Goal: Information Seeking & Learning: Find contact information

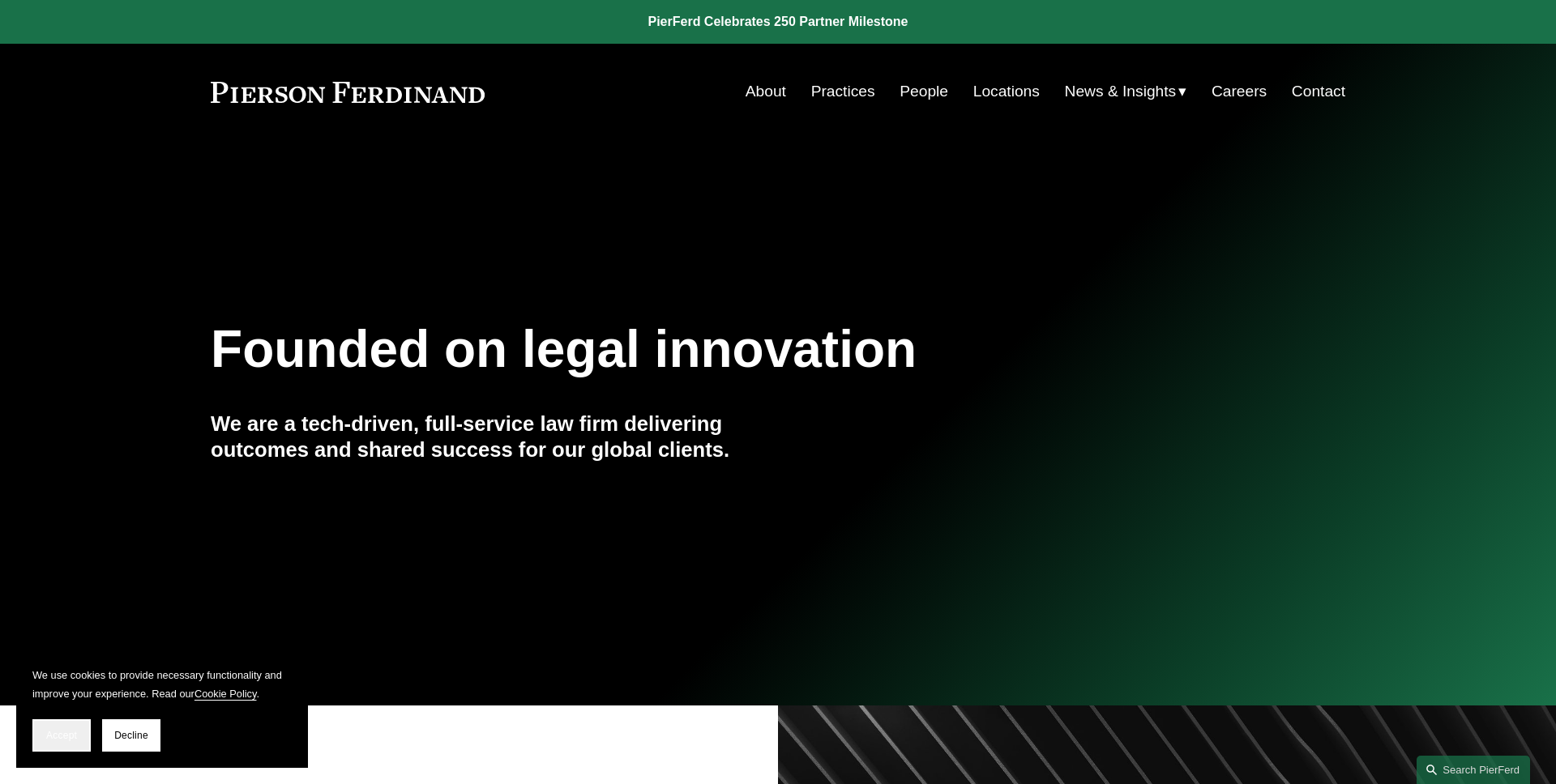
click at [64, 747] on button "Accept" at bounding box center [62, 736] width 58 height 33
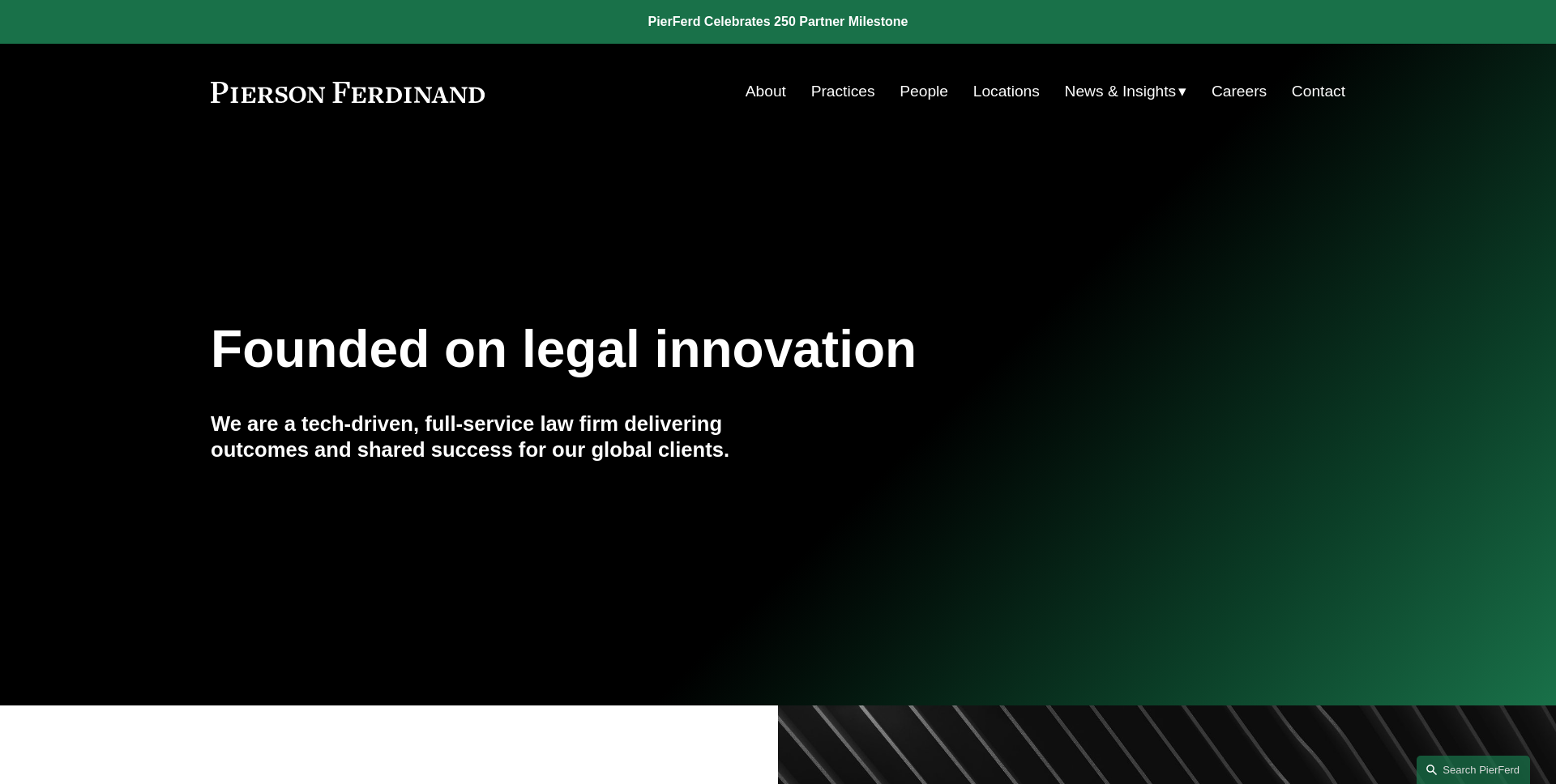
click at [927, 92] on link "People" at bounding box center [924, 92] width 48 height 31
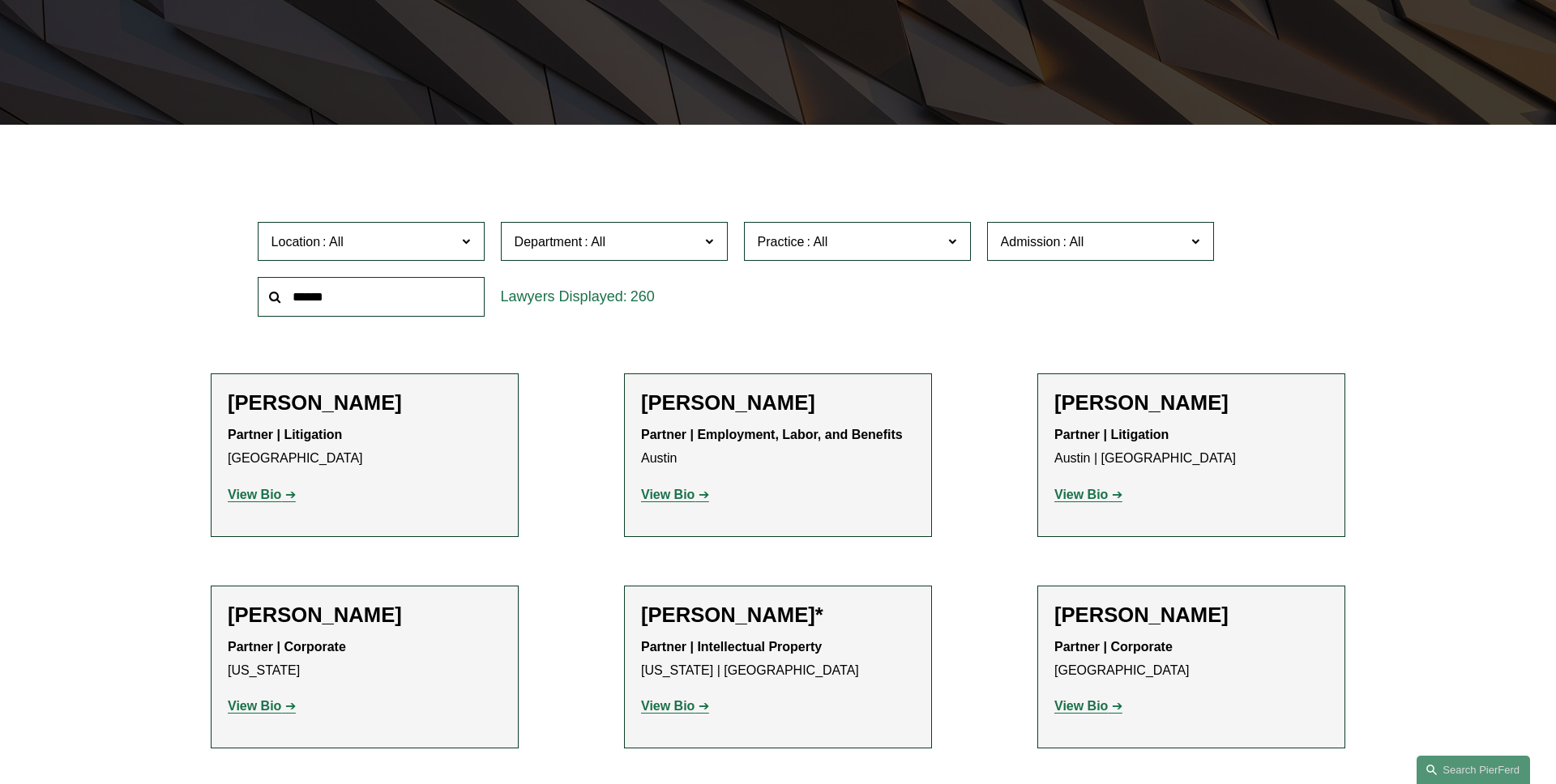
scroll to position [464, 0]
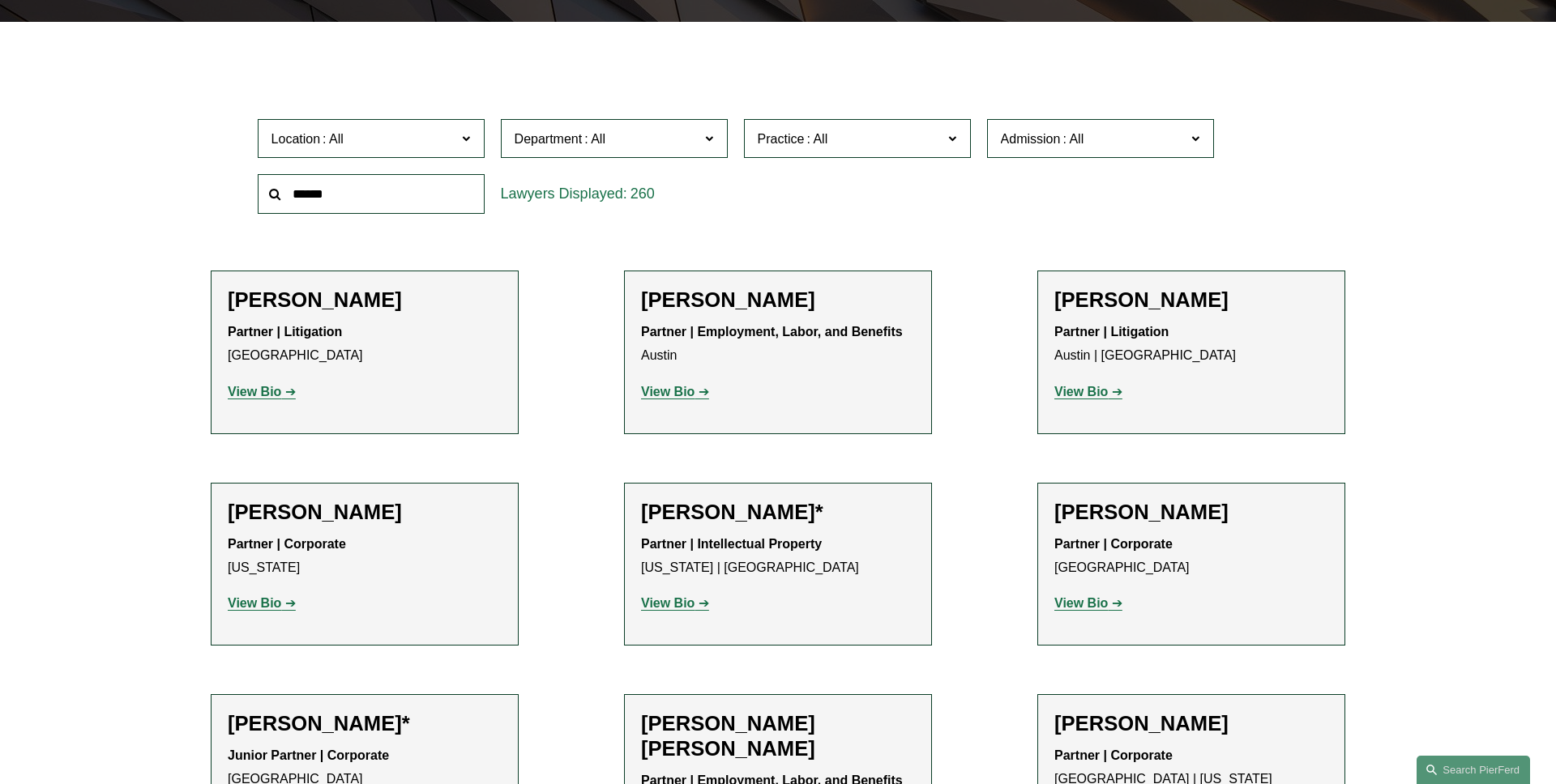
click at [1189, 138] on label "Admission" at bounding box center [1101, 138] width 227 height 40
click at [0, 0] on link "[US_STATE]" at bounding box center [0, 0] width 0 height 0
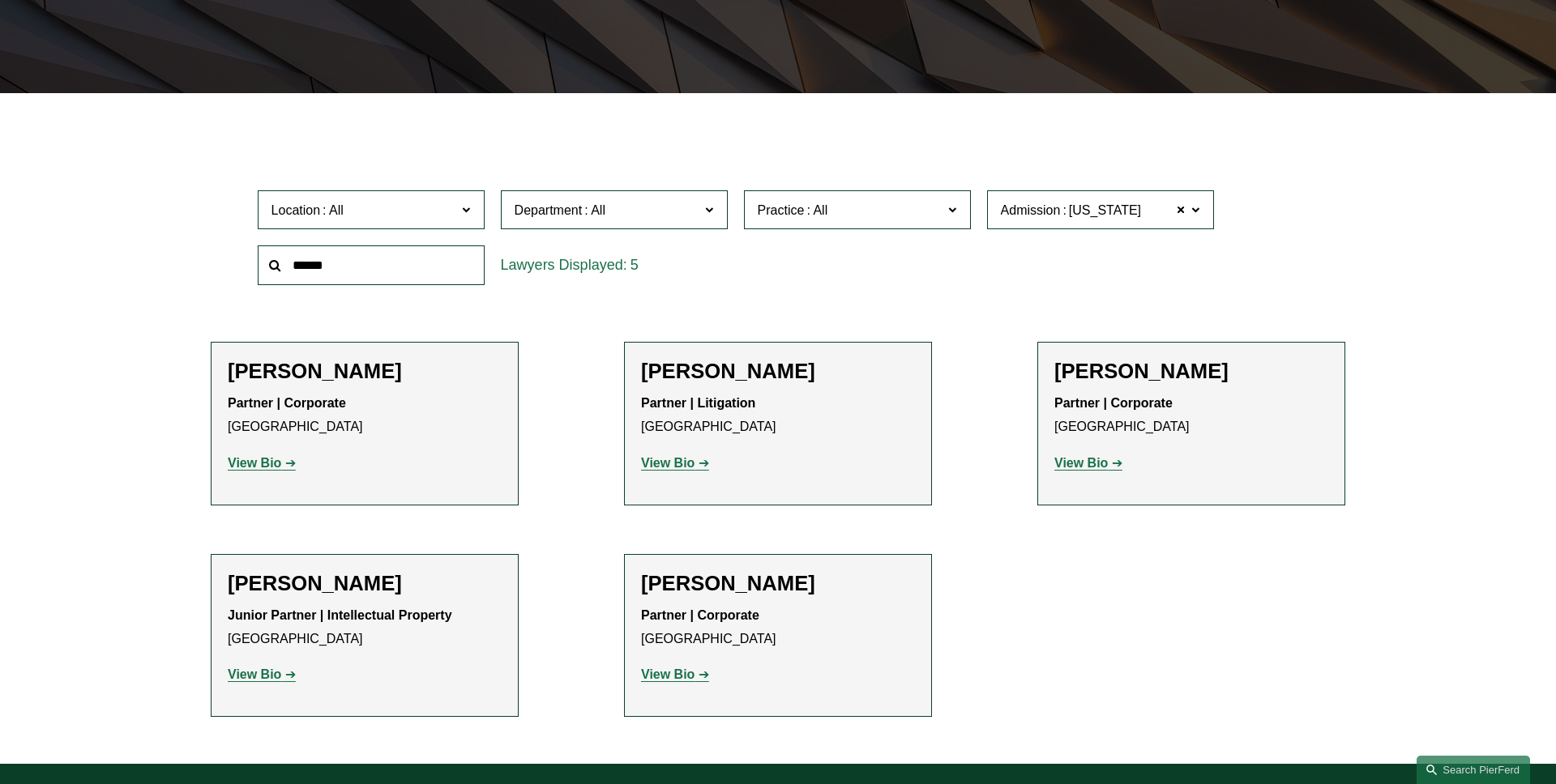
scroll to position [398, 0]
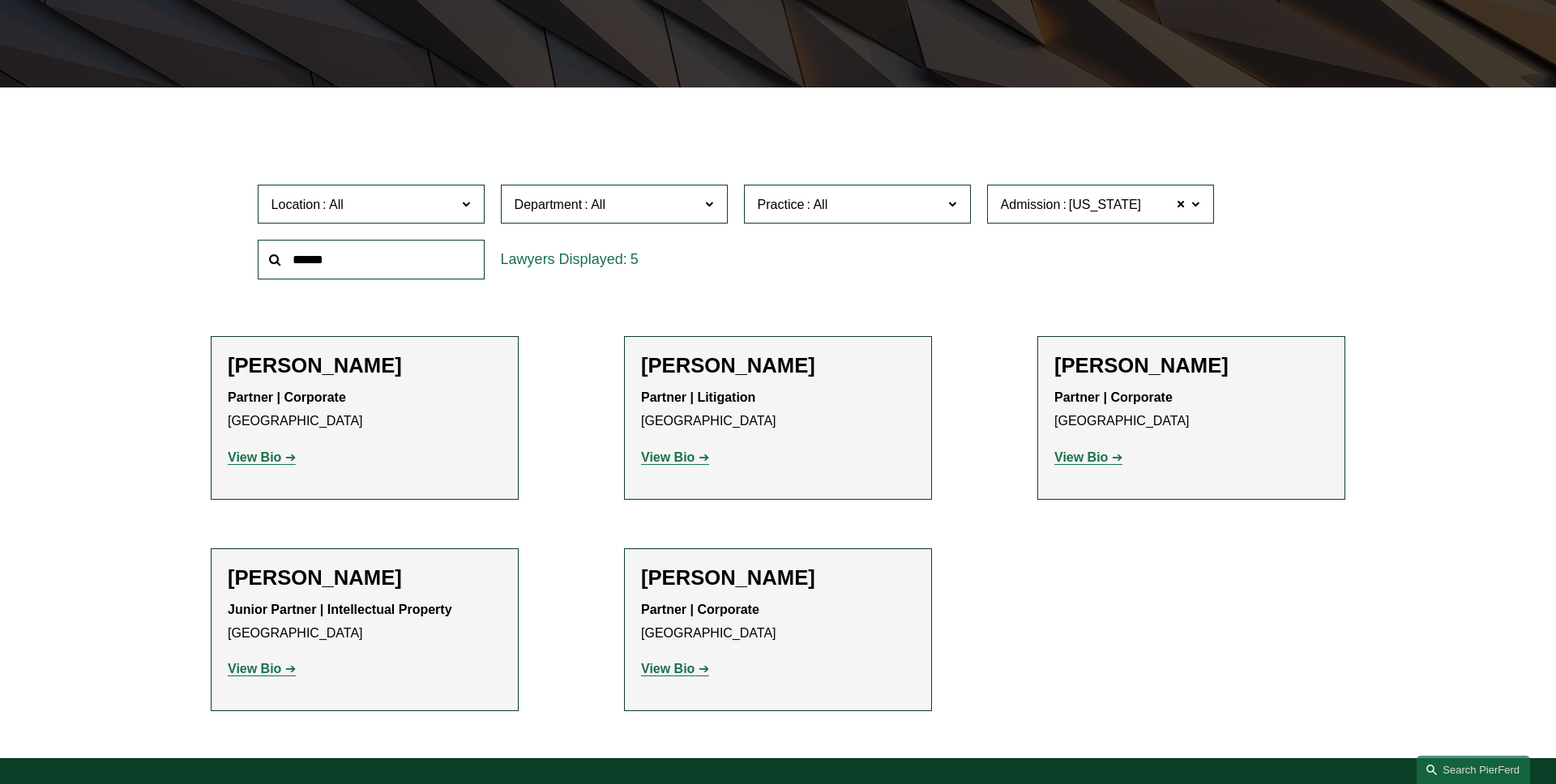
click at [1203, 205] on label "Admission [US_STATE]" at bounding box center [1101, 204] width 227 height 40
click at [0, 0] on link "[US_STATE]" at bounding box center [0, 0] width 0 height 0
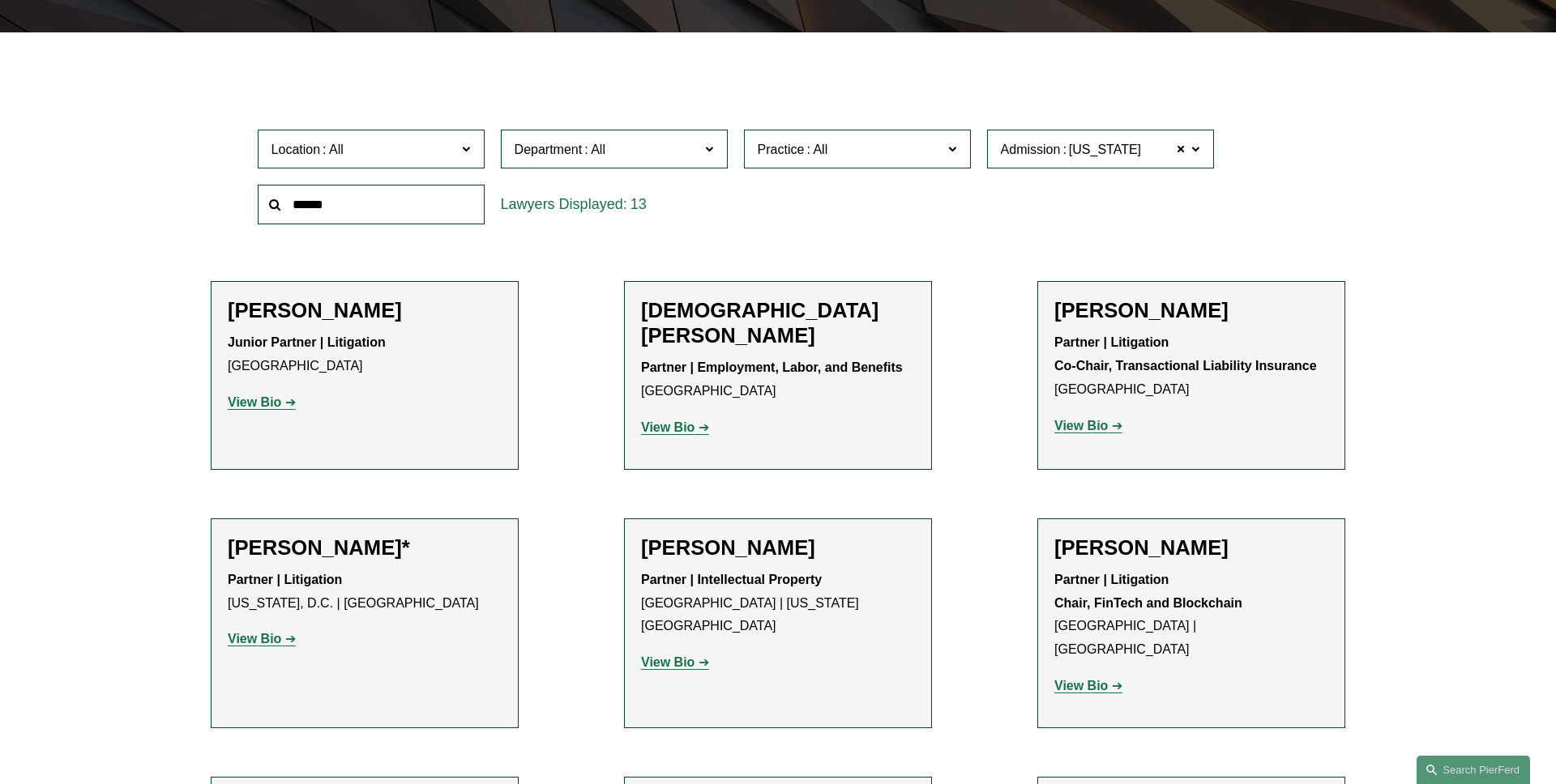
scroll to position [408, 0]
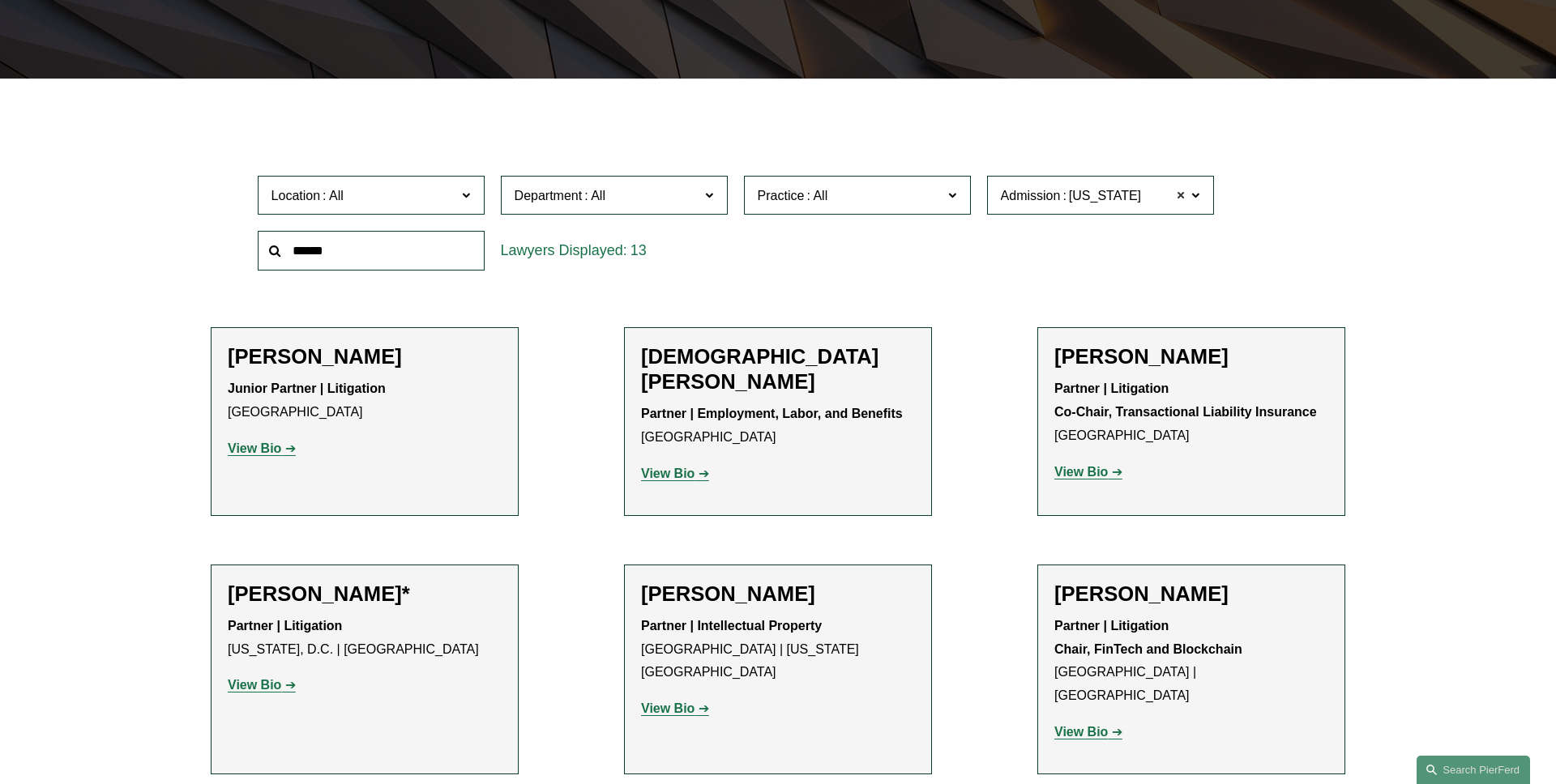
click at [1184, 197] on span at bounding box center [1182, 195] width 10 height 21
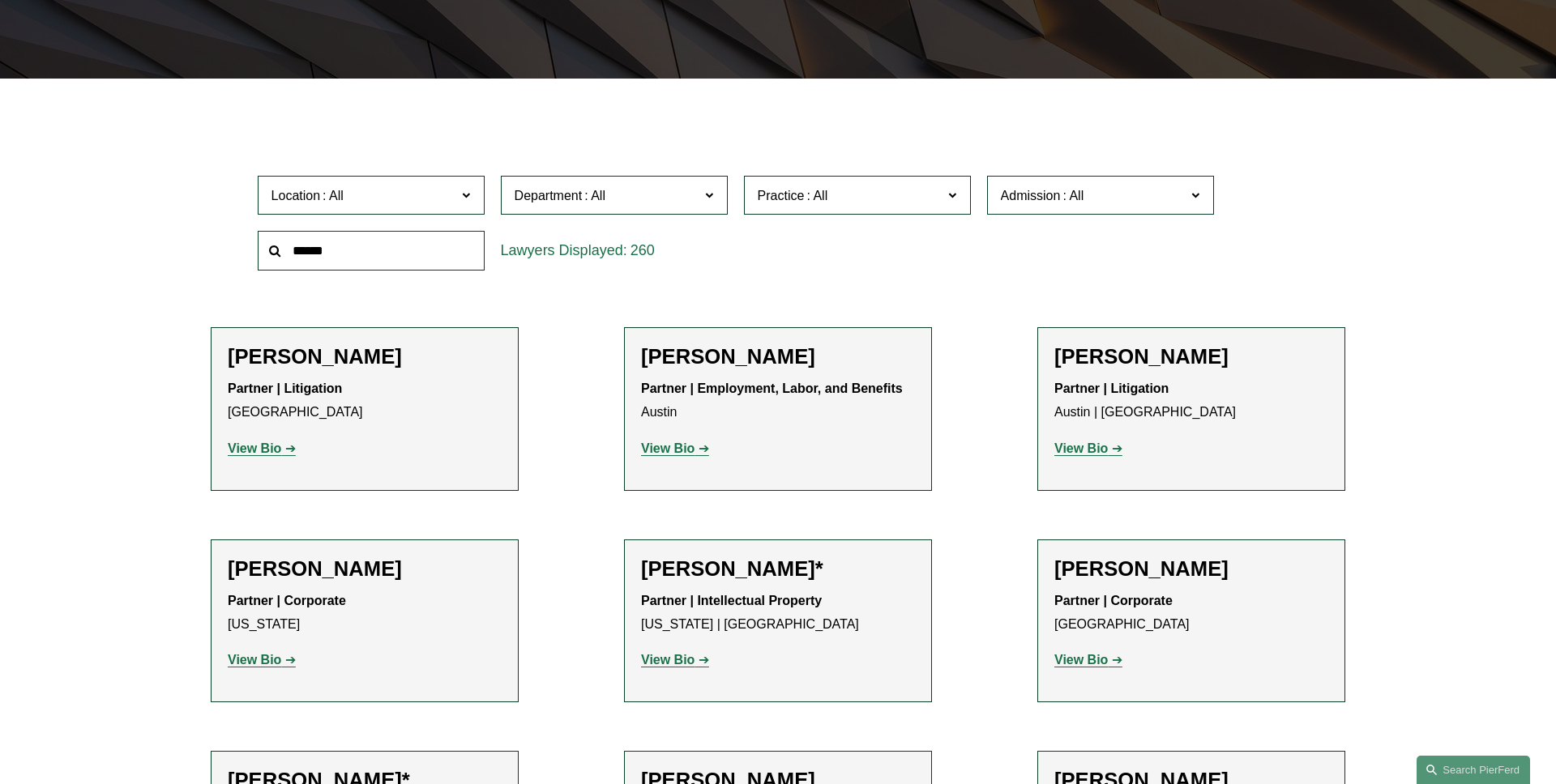
click at [361, 203] on span "Location" at bounding box center [365, 195] width 186 height 22
click at [0, 0] on link "[GEOGRAPHIC_DATA]" at bounding box center [0, 0] width 0 height 0
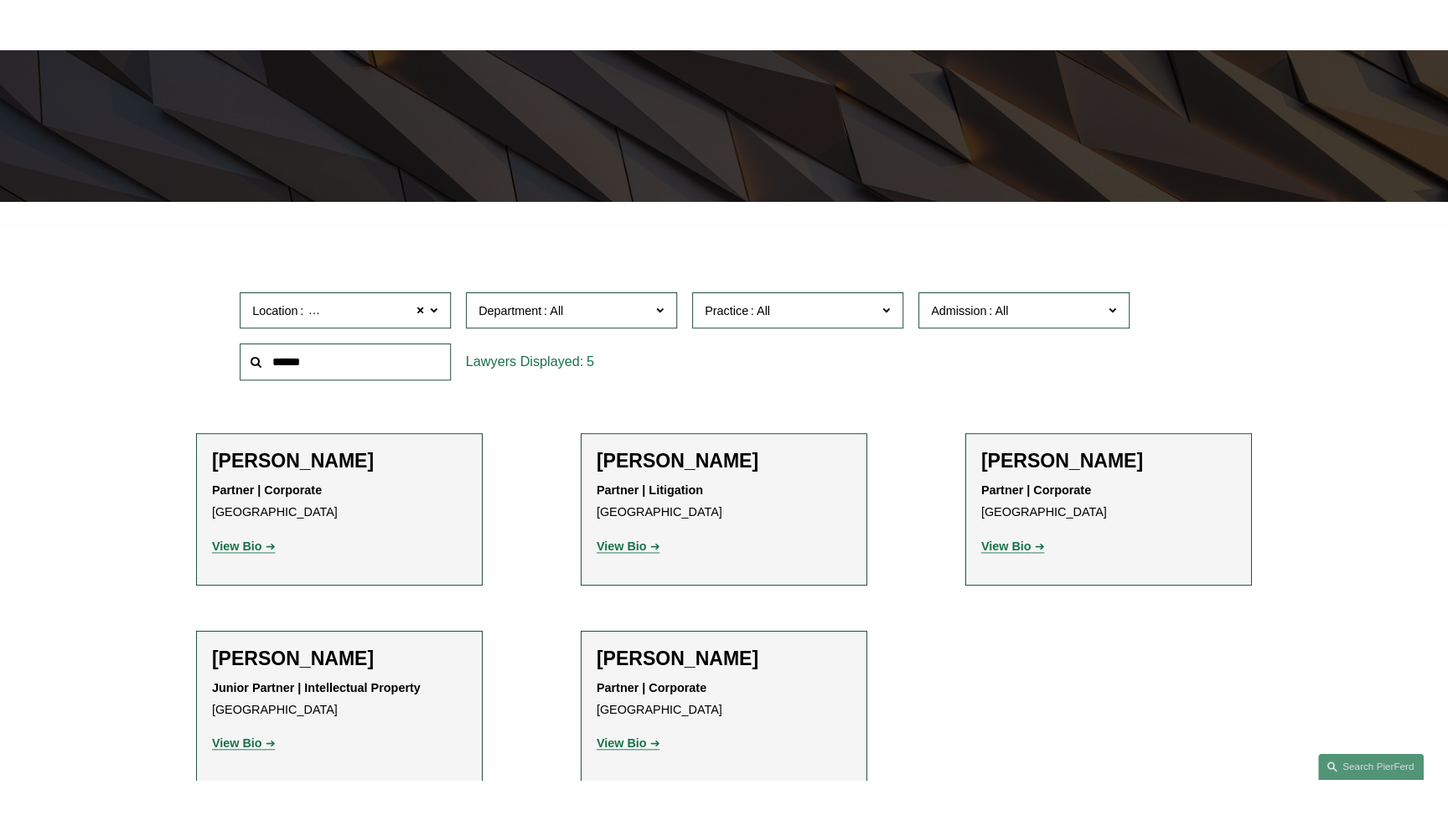
scroll to position [404, 0]
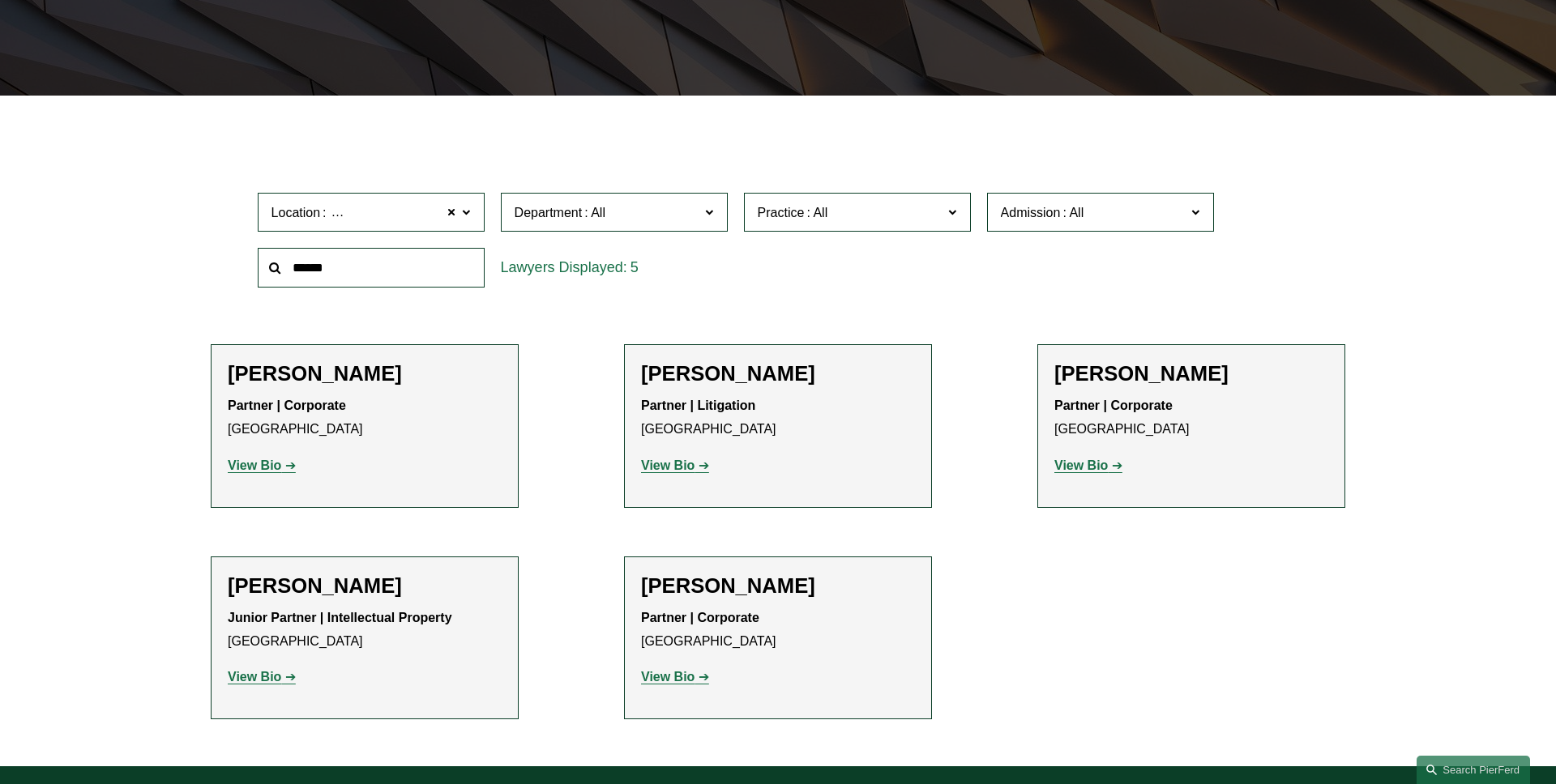
click at [637, 198] on label "Department" at bounding box center [614, 212] width 227 height 40
click at [0, 0] on link "Corporate" at bounding box center [0, 0] width 0 height 0
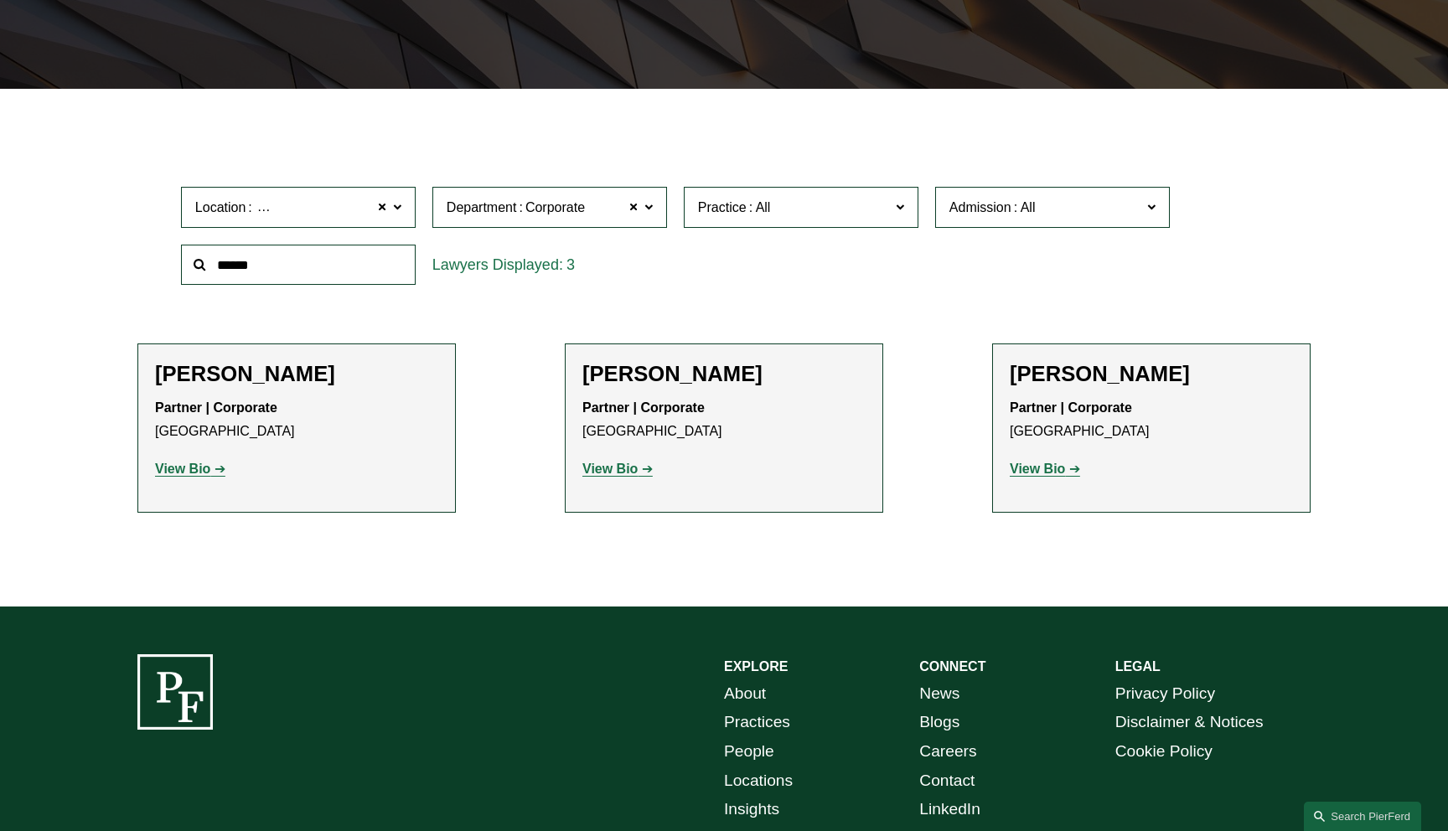
click at [637, 476] on link "View Bio" at bounding box center [617, 469] width 70 height 14
click at [1104, 225] on label "Admission" at bounding box center [1052, 207] width 235 height 41
click at [0, 0] on link "[US_STATE]" at bounding box center [0, 0] width 0 height 0
click at [901, 213] on span at bounding box center [900, 207] width 8 height 22
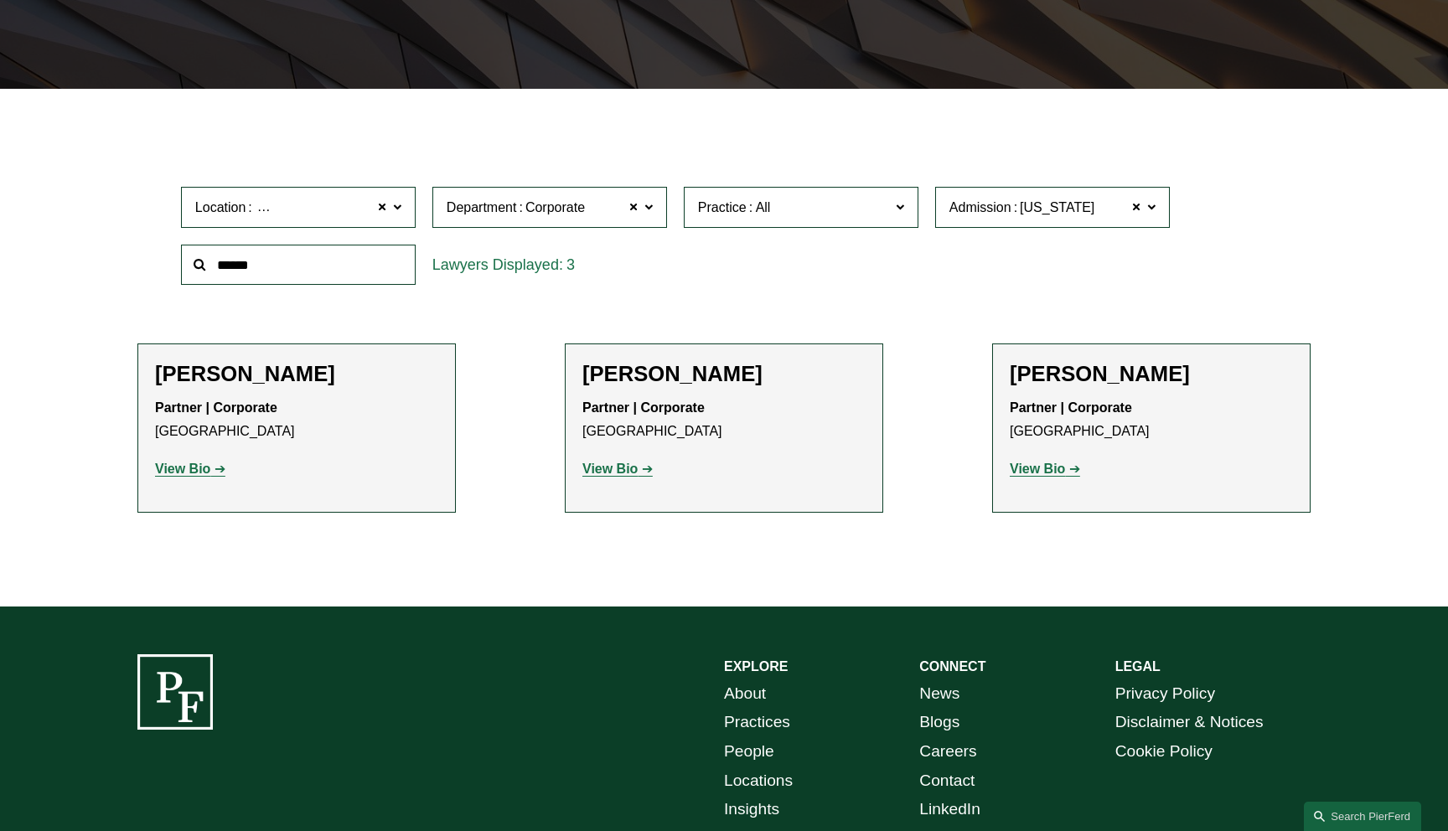
scroll to position [333, 0]
click at [0, 0] on link "Capital Markets" at bounding box center [0, 0] width 0 height 0
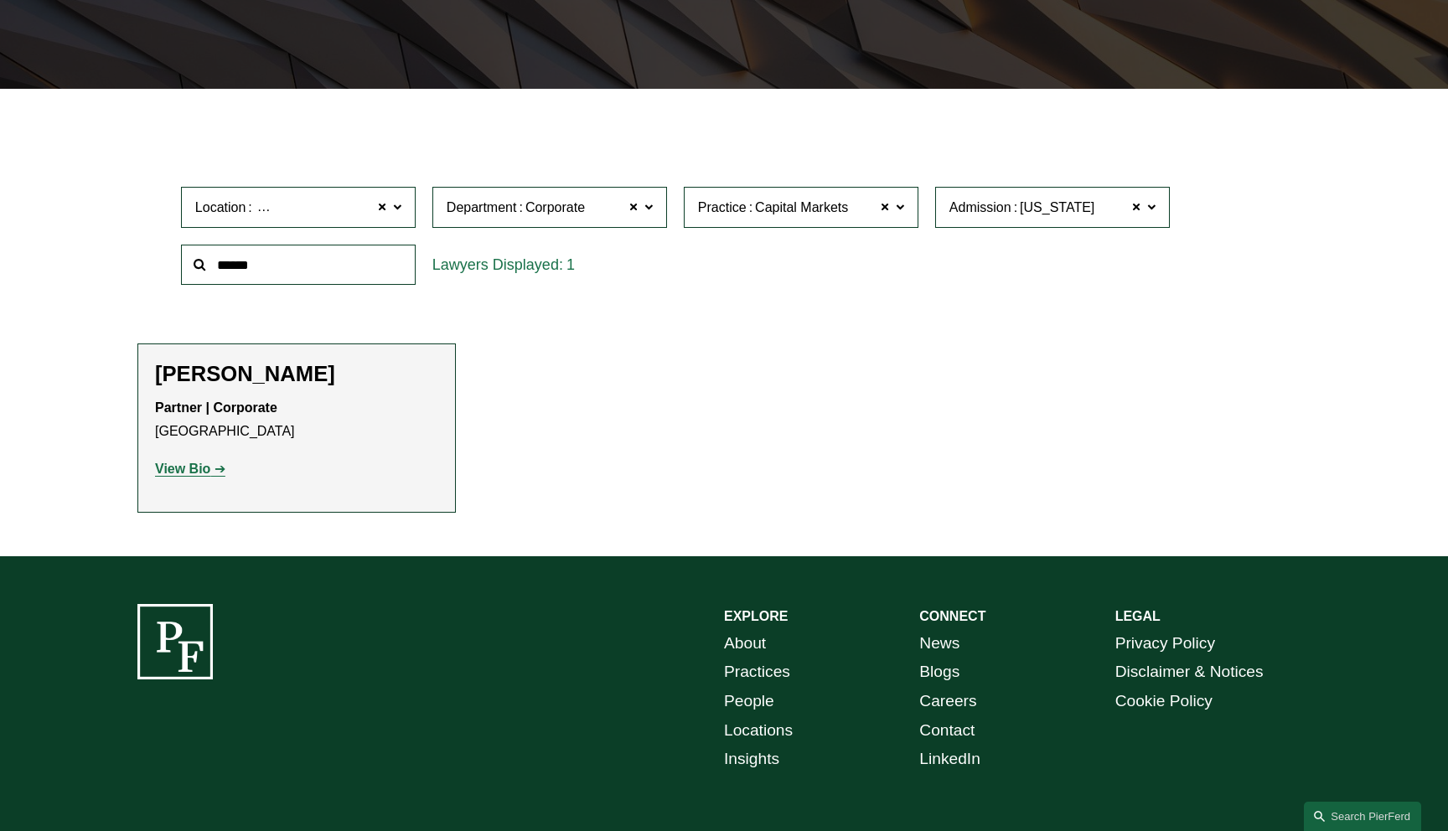
click at [900, 217] on label "Practice Capital Markets" at bounding box center [801, 207] width 235 height 41
click at [0, 0] on link "Commercial Transactions" at bounding box center [0, 0] width 0 height 0
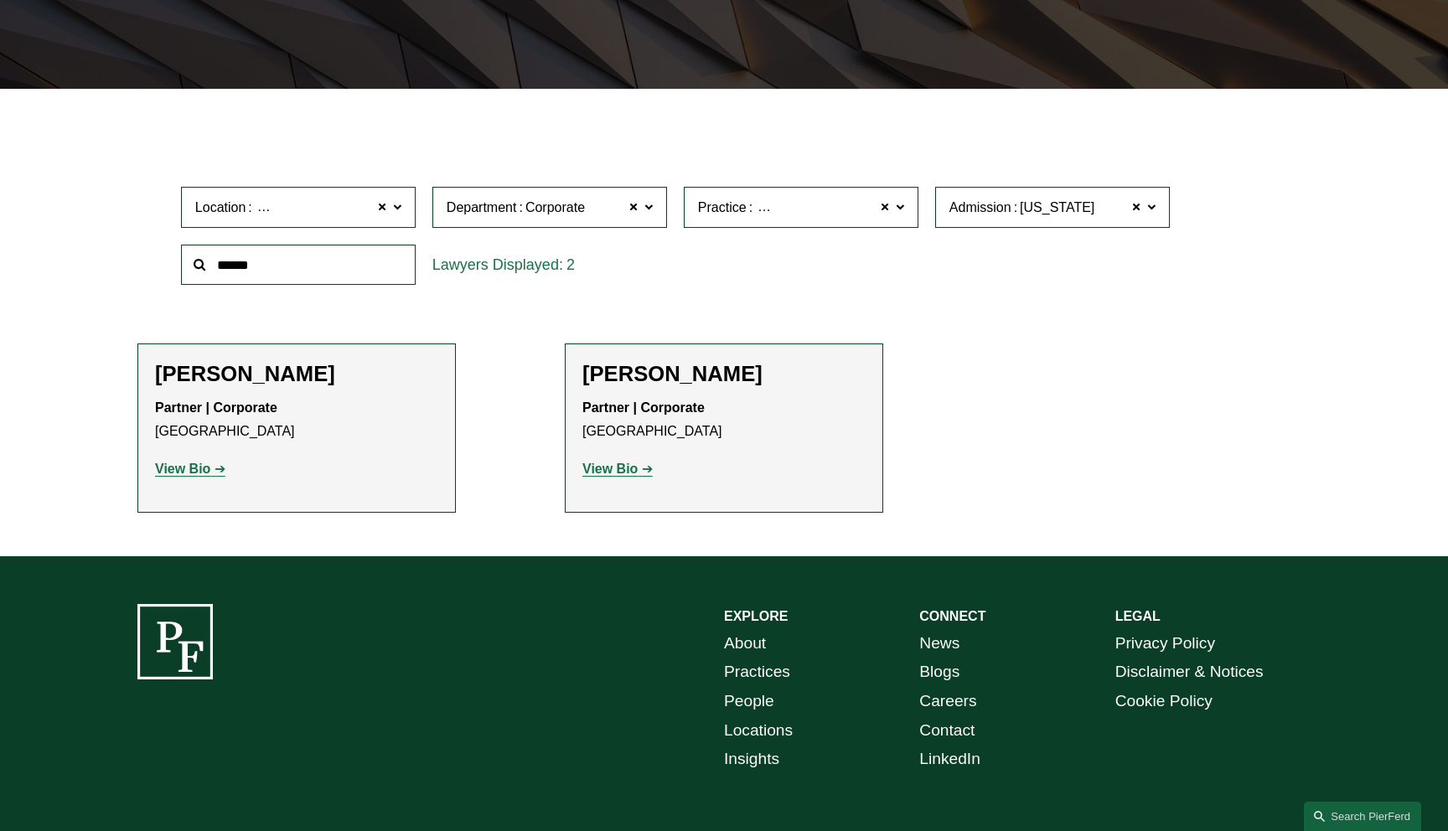
click at [907, 213] on label "Practice Commercial Transactions" at bounding box center [801, 207] width 235 height 41
click at [0, 0] on link "Emerging Companies" at bounding box center [0, 0] width 0 height 0
click at [902, 213] on span at bounding box center [900, 207] width 8 height 22
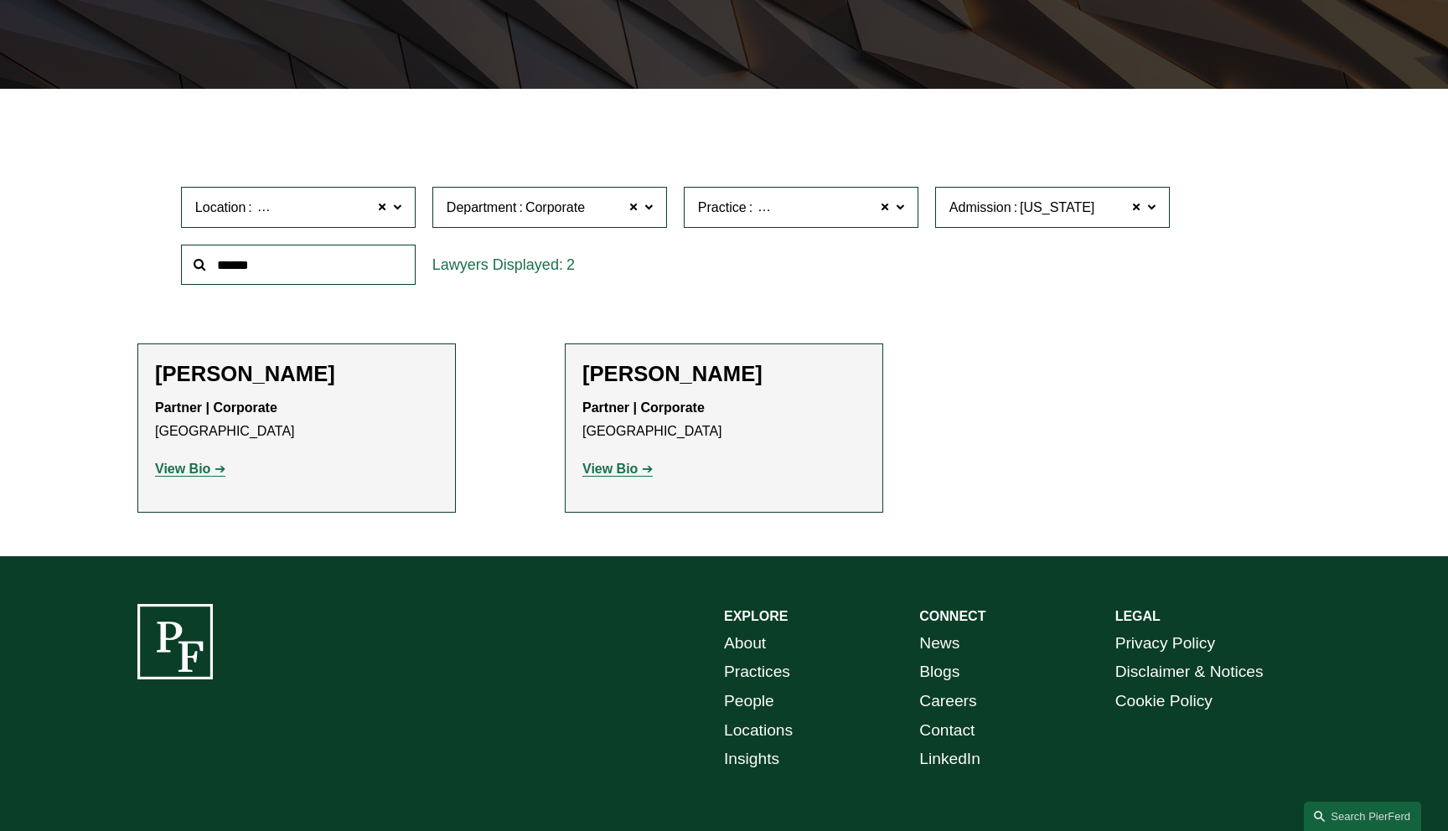
click at [0, 0] on link "Mergers and Acquisitions" at bounding box center [0, 0] width 0 height 0
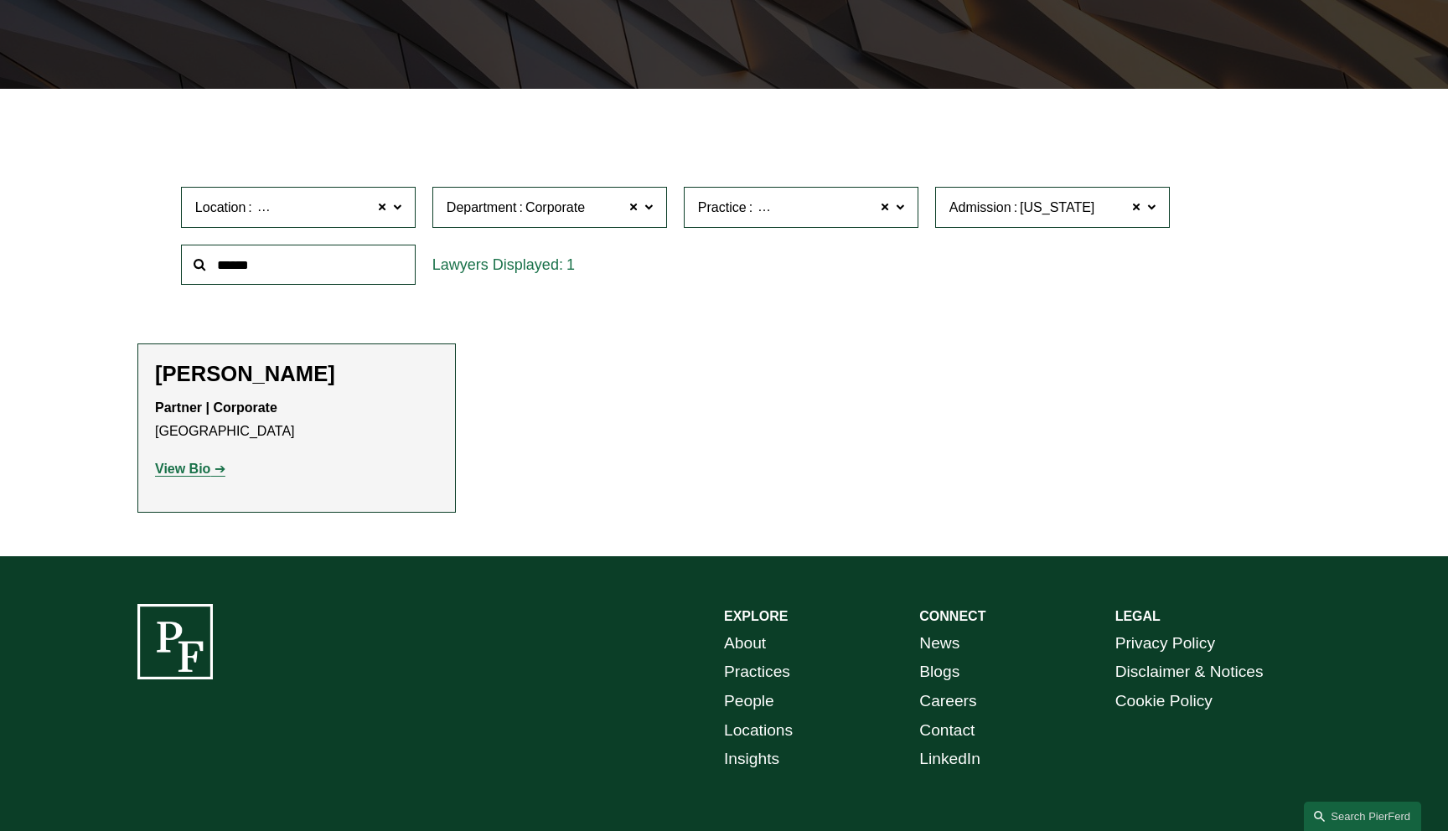
click at [909, 213] on label "Practice Mergers and Acquisitions" at bounding box center [801, 207] width 235 height 41
click at [0, 0] on link "Opinions" at bounding box center [0, 0] width 0 height 0
click at [900, 211] on span at bounding box center [900, 207] width 8 height 22
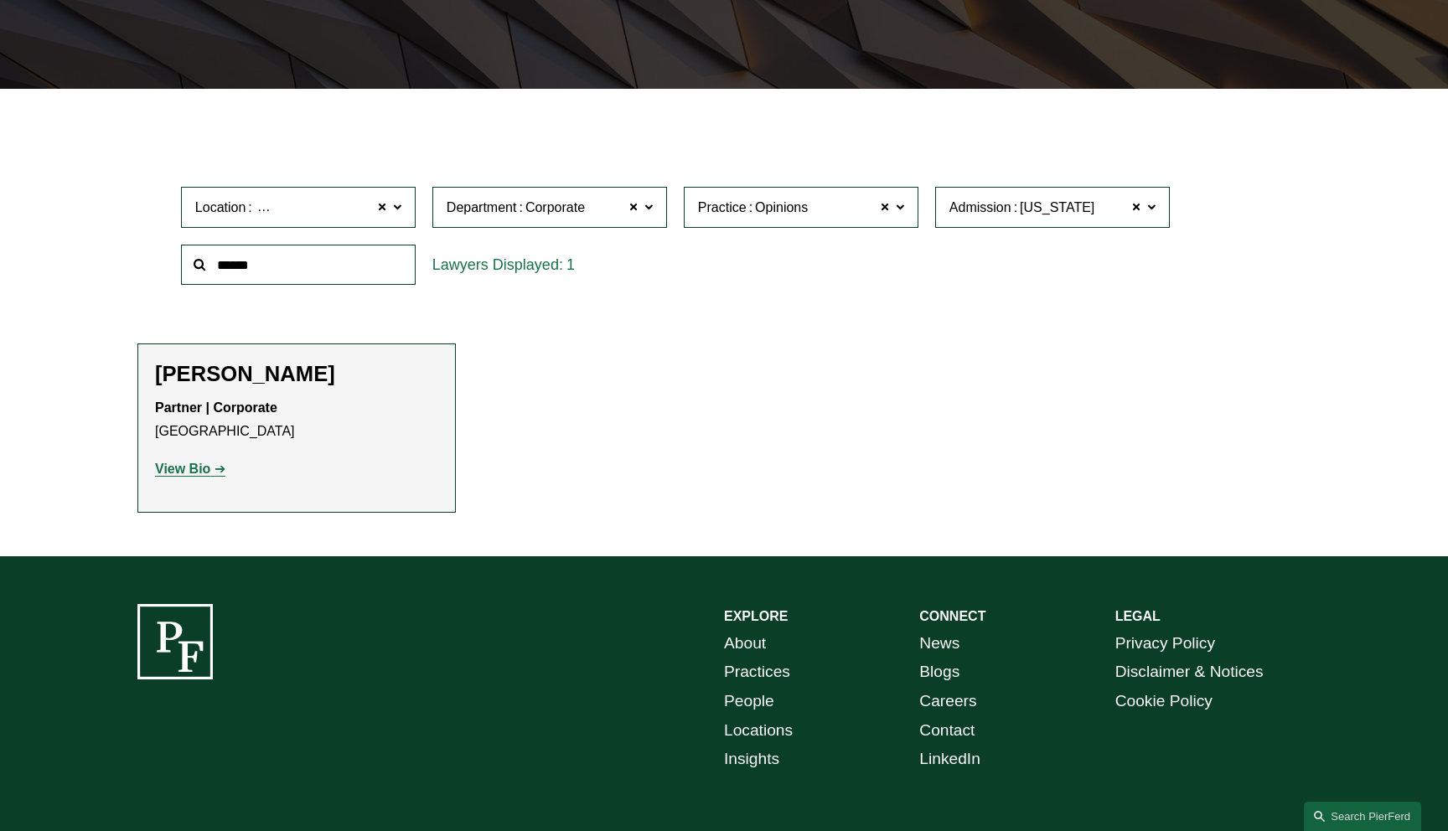
click at [0, 0] on link "Private Equity and Venture Capital" at bounding box center [0, 0] width 0 height 0
click at [900, 206] on span at bounding box center [900, 207] width 8 height 22
click at [0, 0] on link "Securities" at bounding box center [0, 0] width 0 height 0
click at [887, 208] on span at bounding box center [885, 208] width 10 height 22
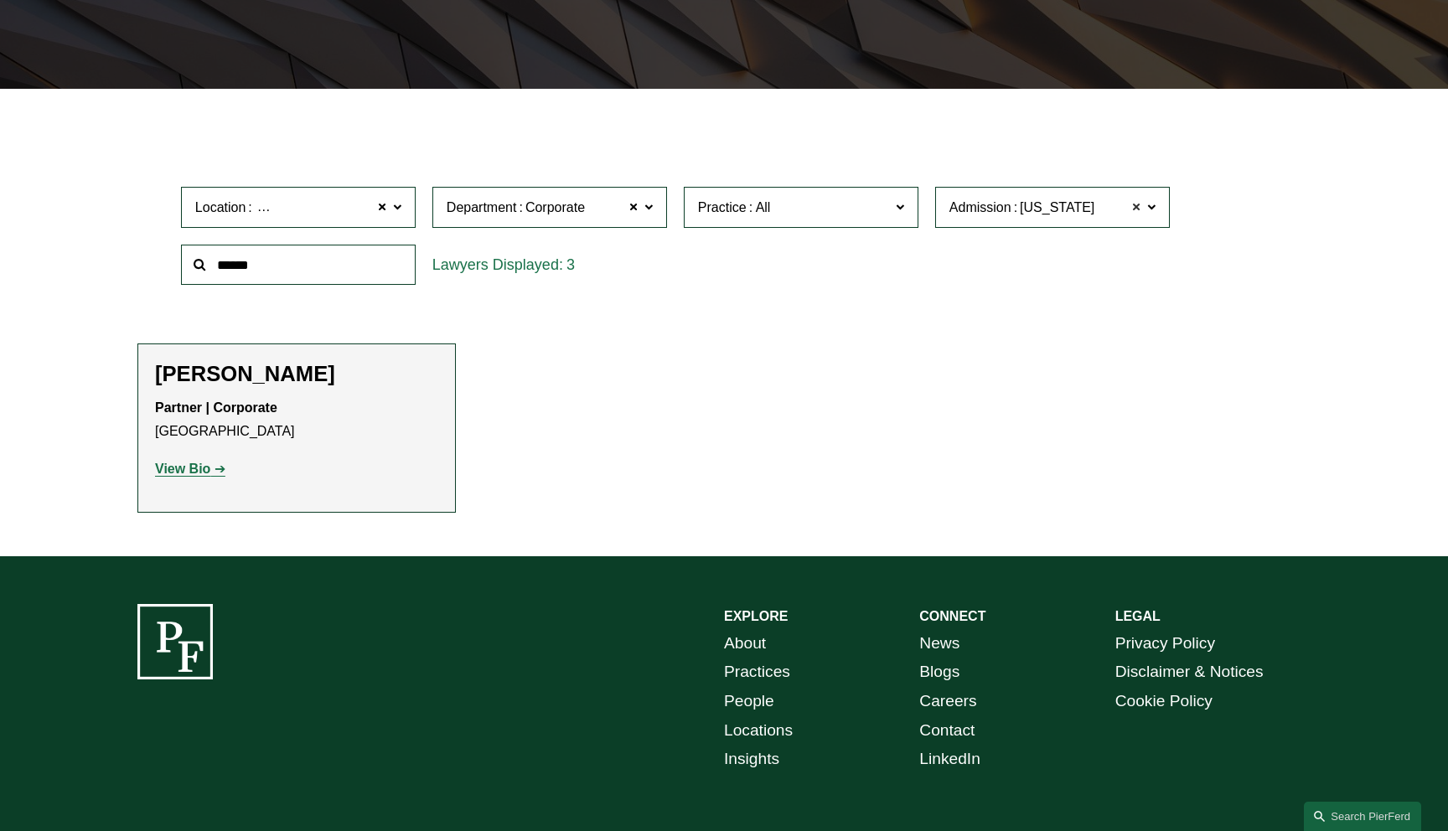
click at [1140, 208] on span at bounding box center [1136, 208] width 10 height 22
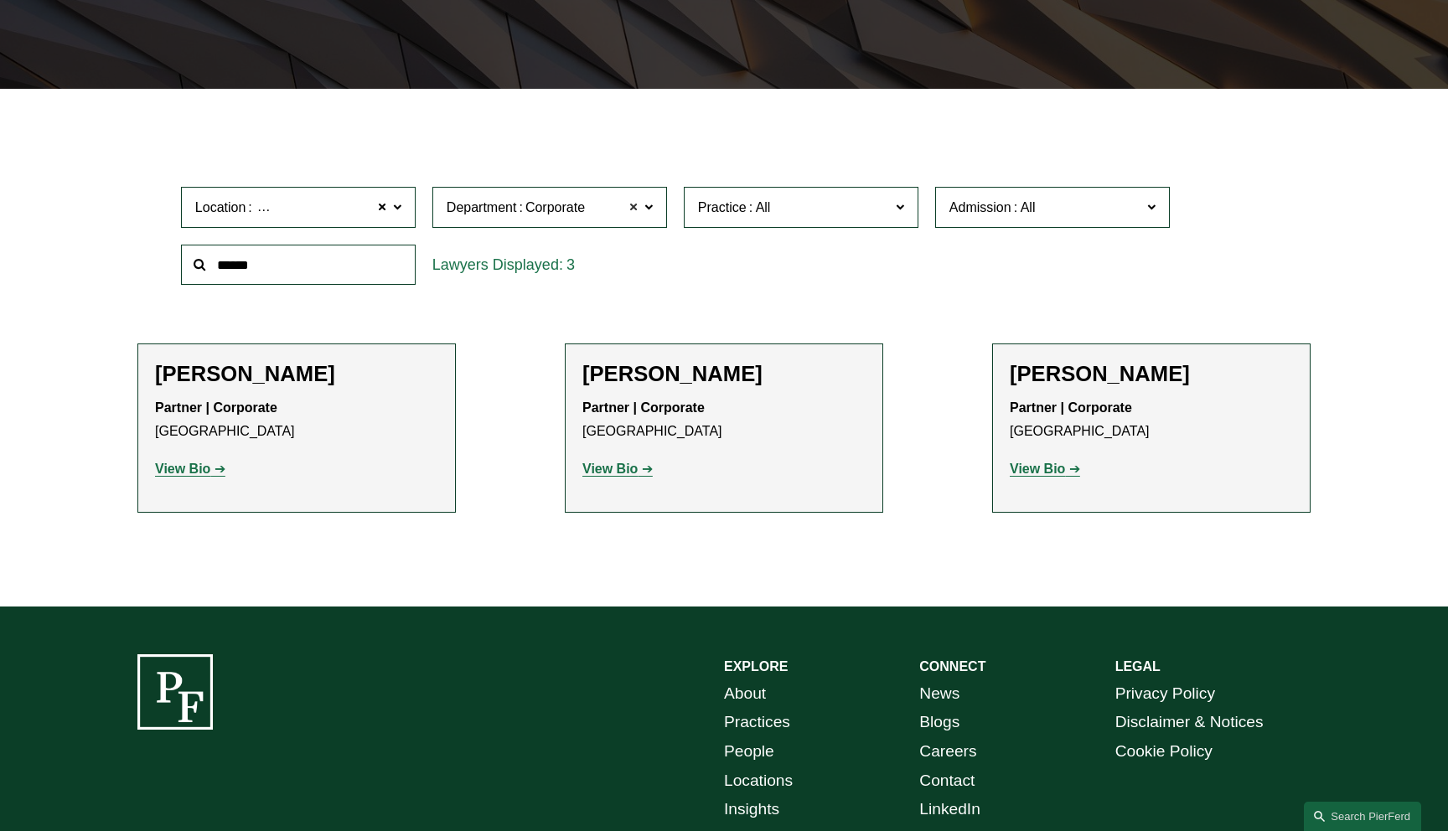
click at [634, 209] on span at bounding box center [633, 208] width 10 height 22
click at [382, 207] on span at bounding box center [382, 208] width 10 height 22
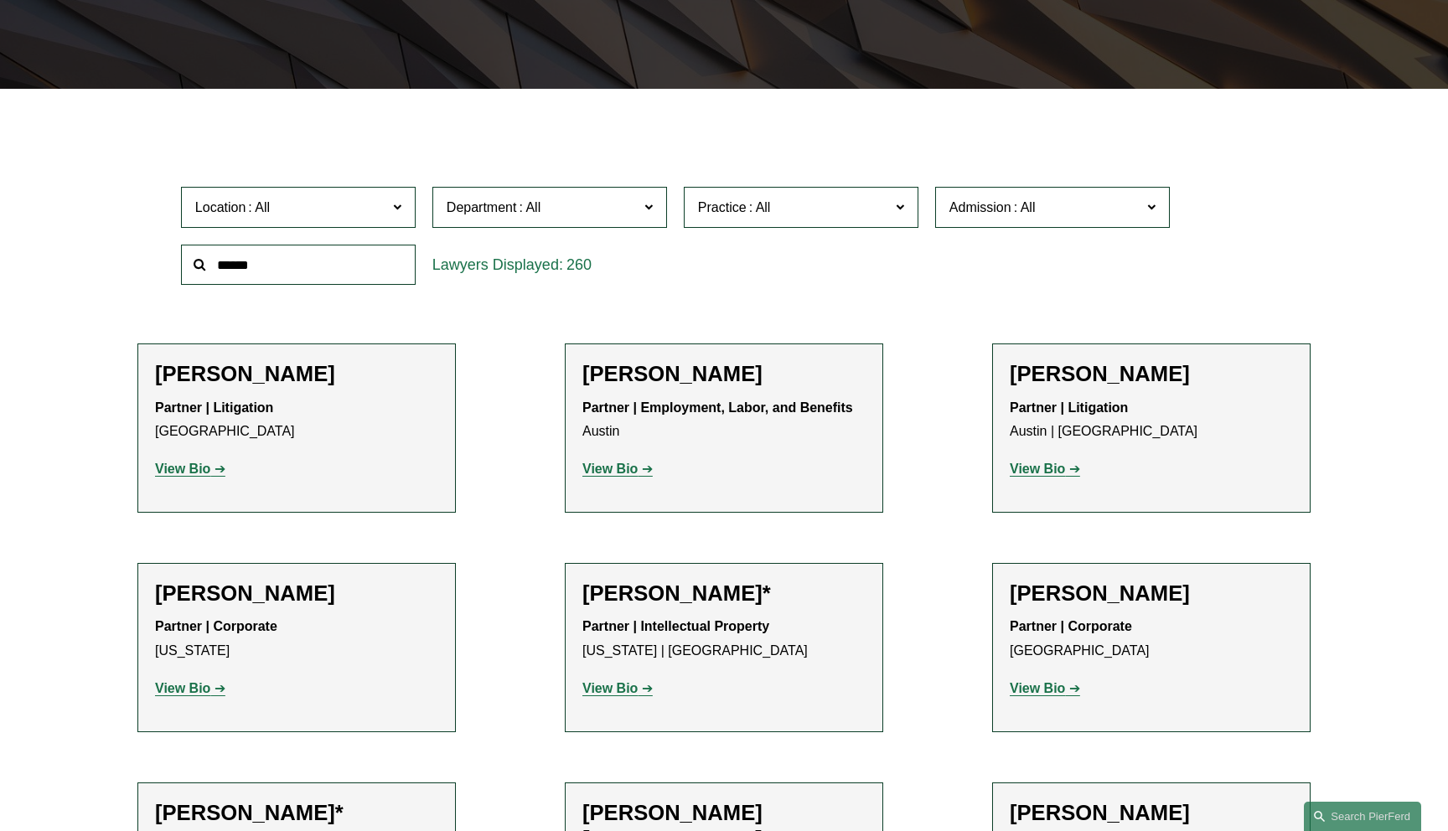
click at [147, 242] on div "Location All [GEOGRAPHIC_DATA] [GEOGRAPHIC_DATA] [GEOGRAPHIC_DATA] [GEOGRAPHIC_…" at bounding box center [723, 235] width 1173 height 115
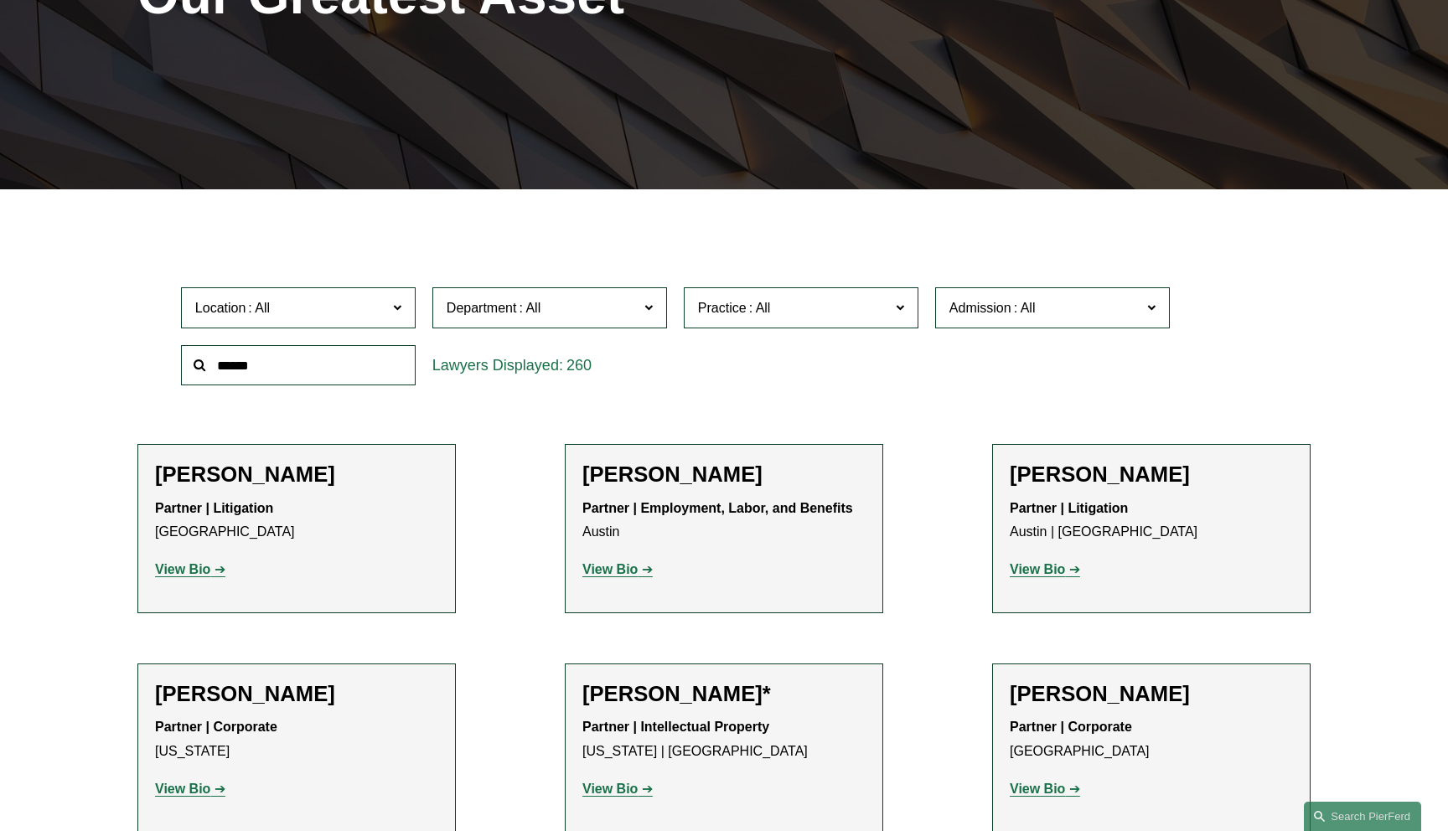
scroll to position [189, 0]
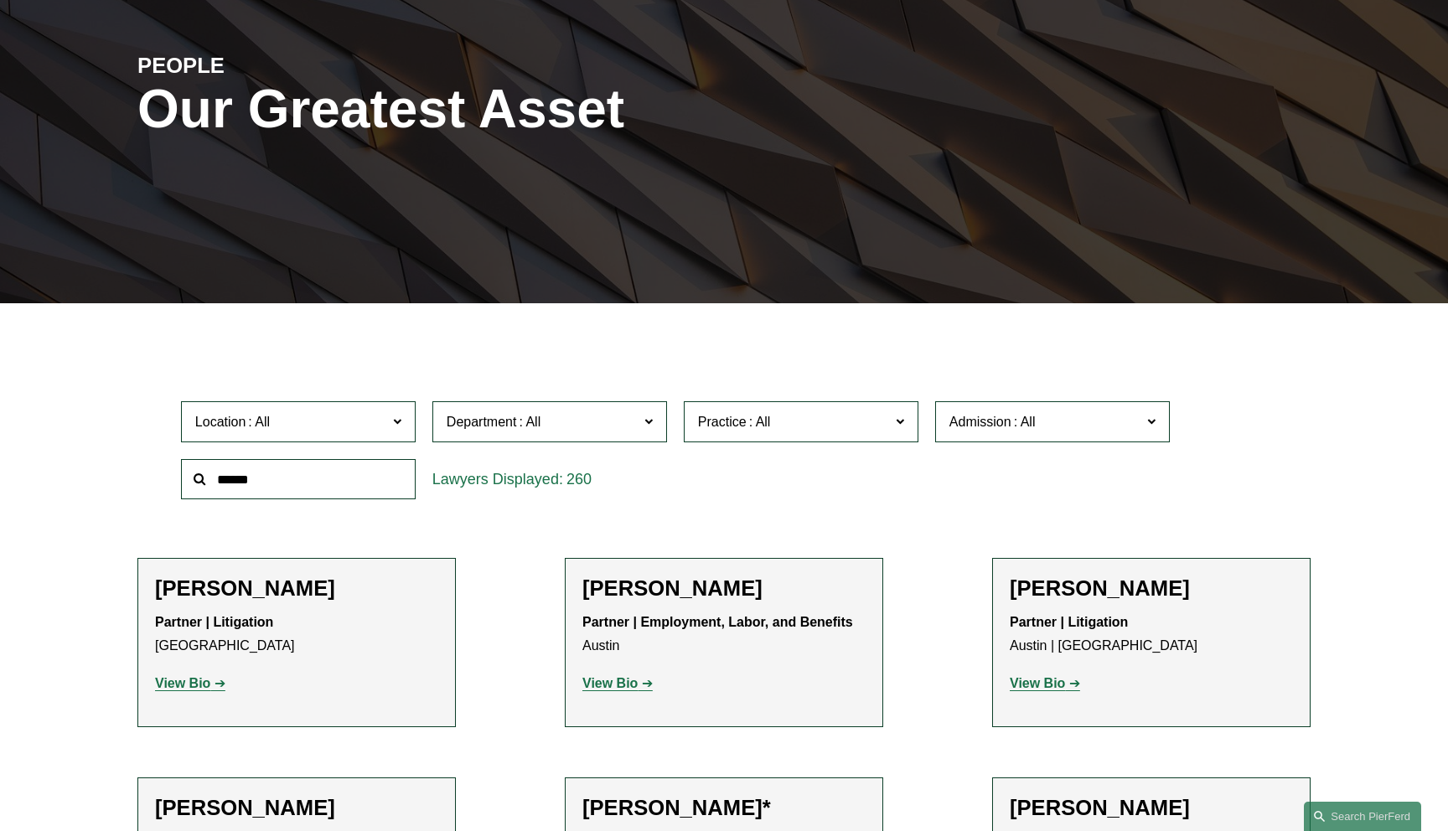
click at [135, 213] on div "PEOPLE Our Greatest Asset" at bounding box center [724, 129] width 1448 height 252
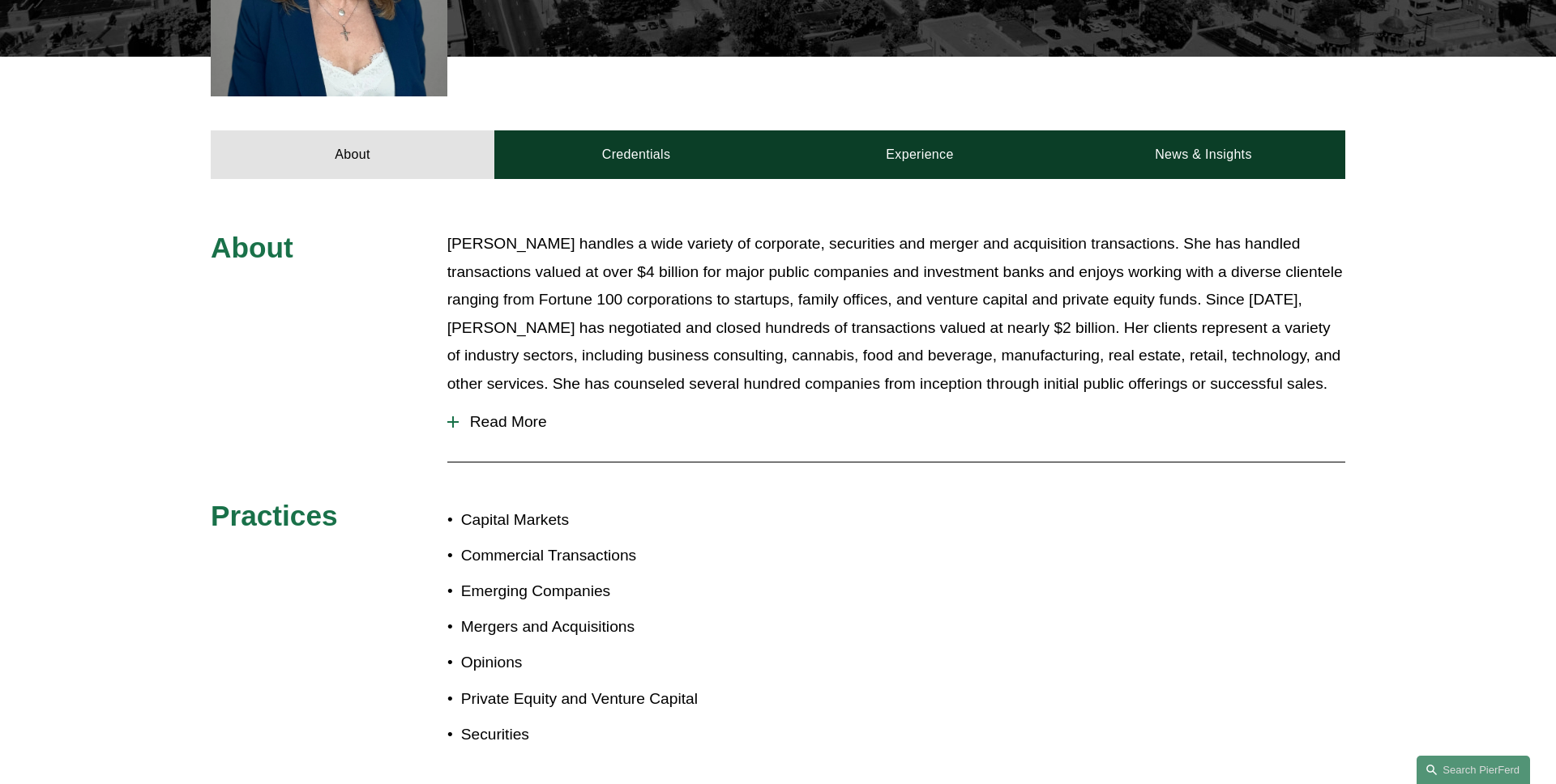
scroll to position [747, 0]
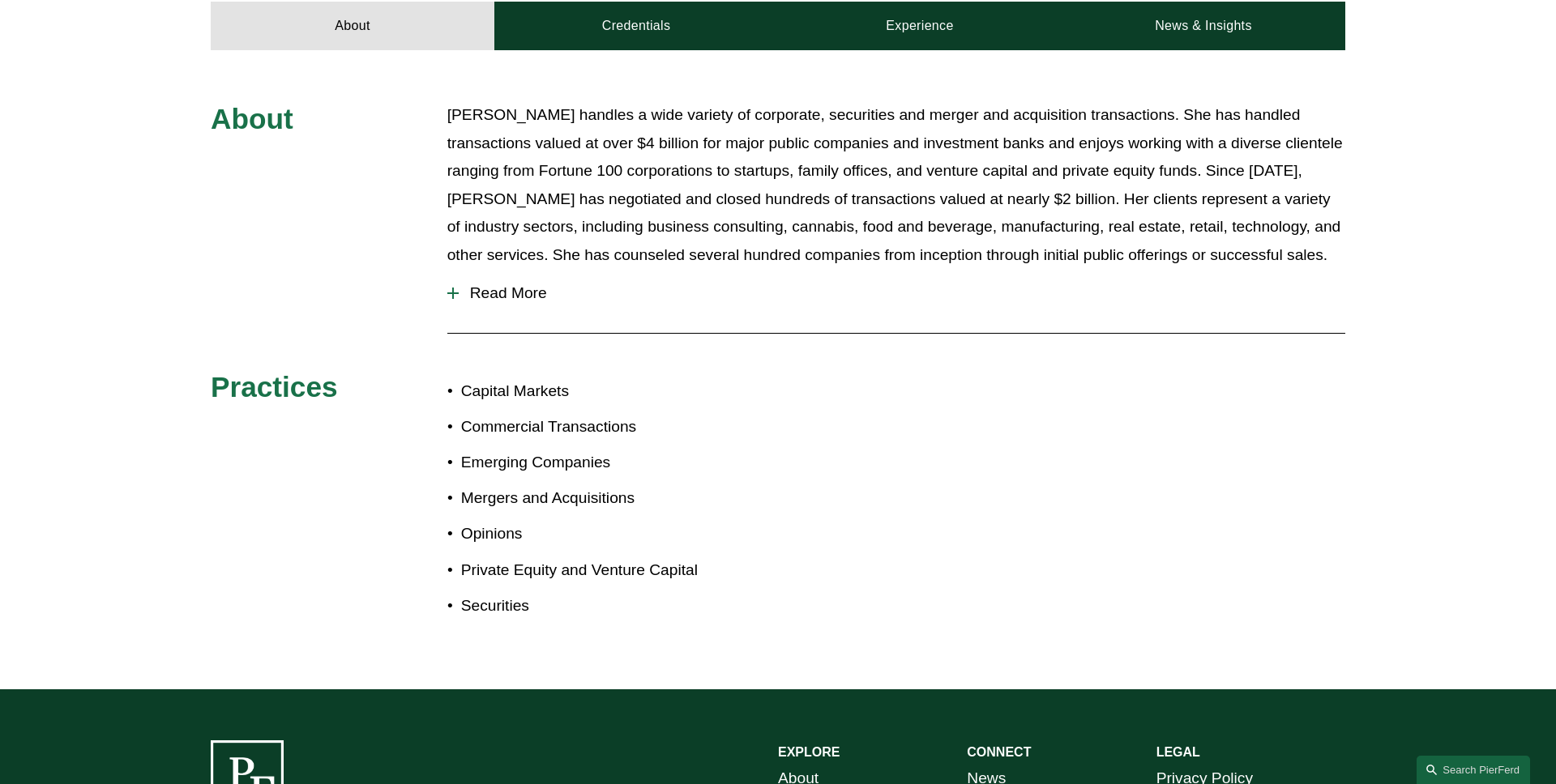
click at [145, 193] on div "About Julie Herzog handles a wide variety of corporate, securities and merger a…" at bounding box center [778, 369] width 1556 height 537
